Goal: Find specific page/section: Find specific page/section

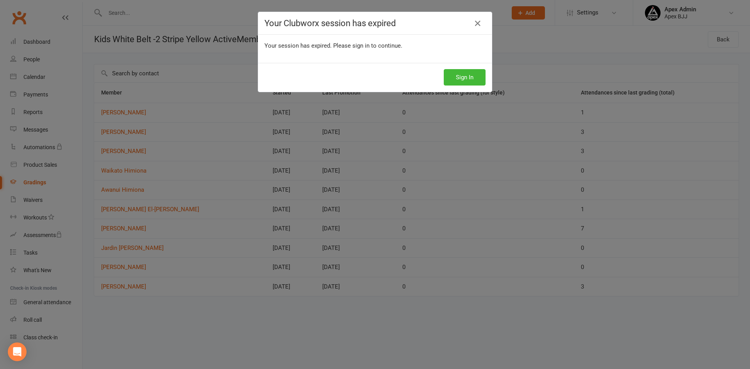
click at [429, 335] on div "Your Clubworx session has expired Your session has expired. Please sign in to c…" at bounding box center [375, 184] width 750 height 369
click at [471, 75] on button "Sign In" at bounding box center [465, 77] width 42 height 16
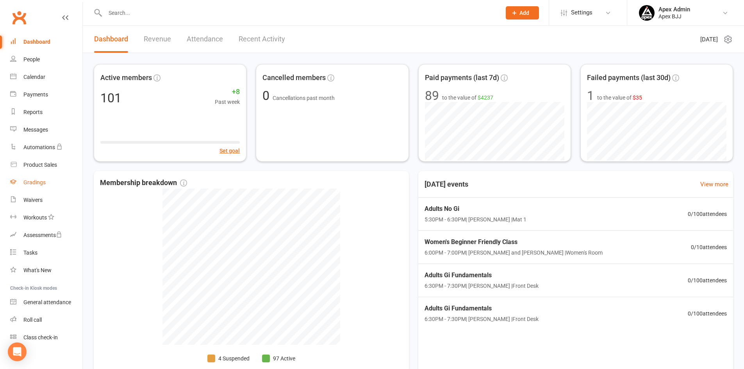
click at [38, 181] on div "Gradings" at bounding box center [34, 182] width 22 height 6
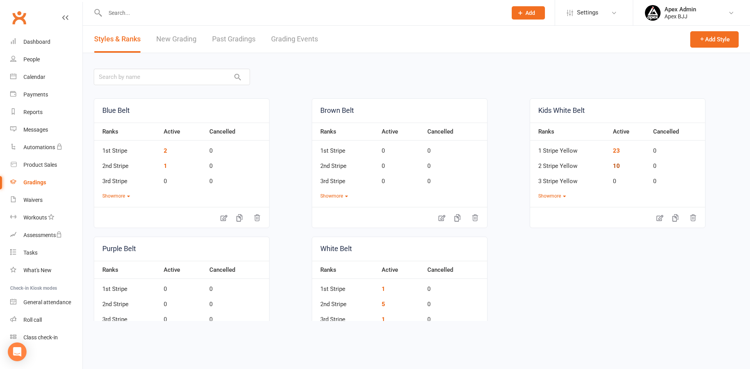
click at [613, 167] on link "10" at bounding box center [616, 166] width 7 height 7
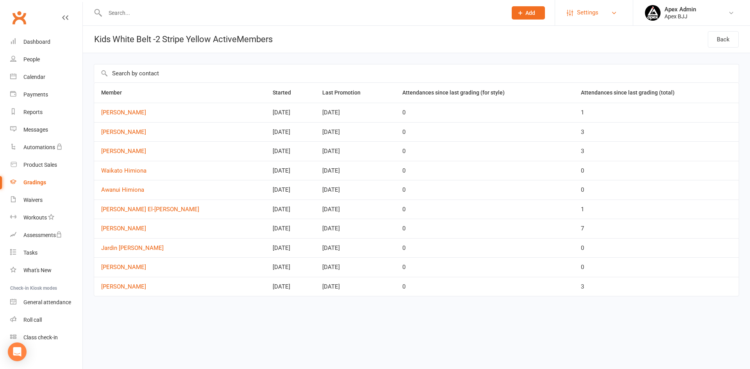
click at [617, 12] on link "Settings" at bounding box center [594, 13] width 54 height 18
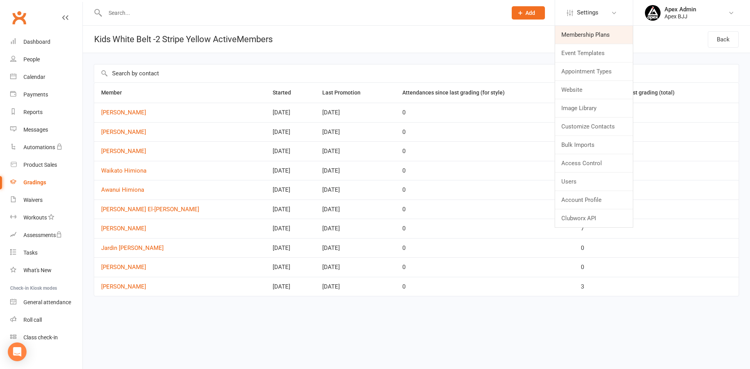
click at [592, 39] on link "Membership Plans" at bounding box center [594, 35] width 78 height 18
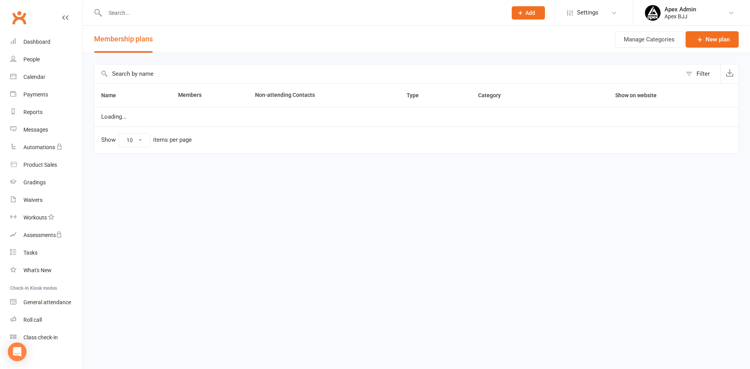
select select "100"
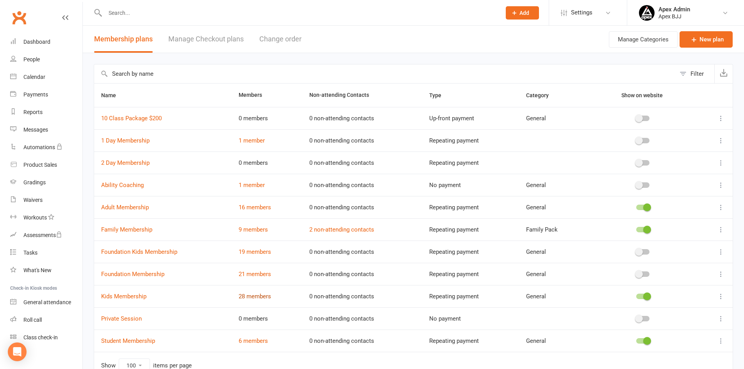
click at [255, 297] on link "28 members" at bounding box center [255, 296] width 32 height 7
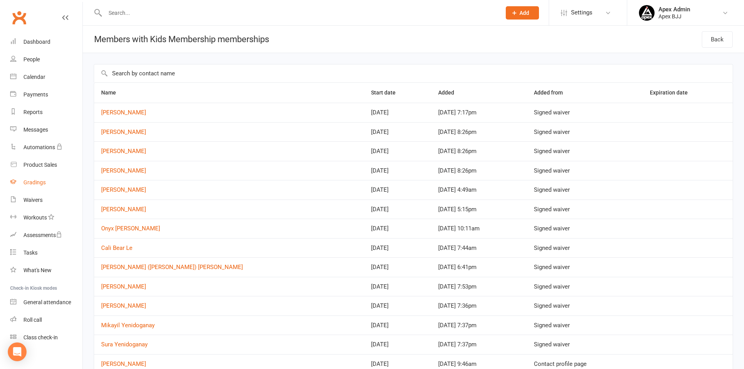
click at [36, 182] on div "Gradings" at bounding box center [34, 182] width 22 height 6
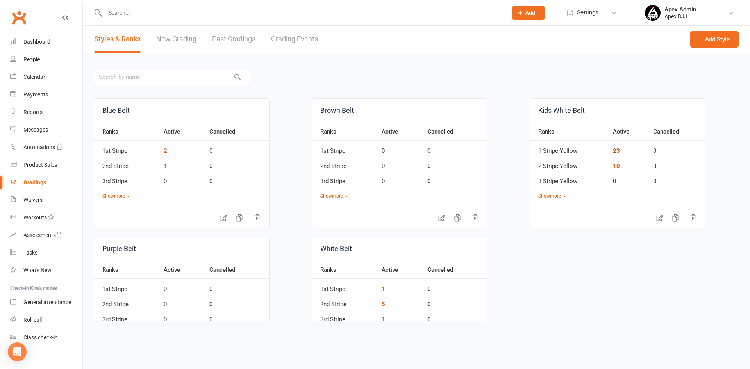
click at [614, 149] on link "23" at bounding box center [616, 150] width 7 height 7
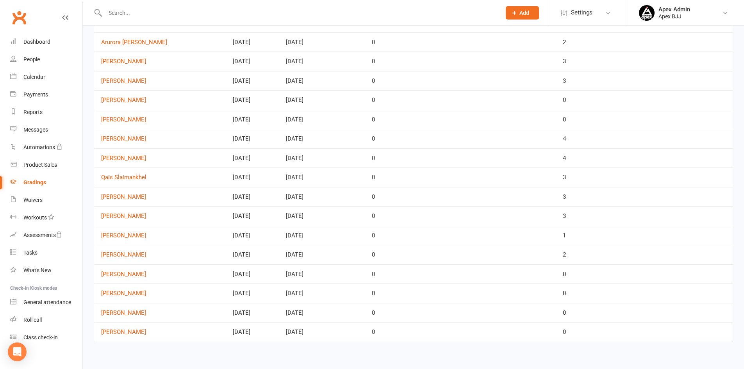
scroll to position [212, 0]
